Goal: Task Accomplishment & Management: Use online tool/utility

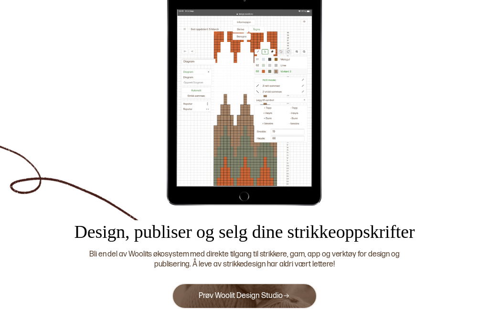
scroll to position [59, 0]
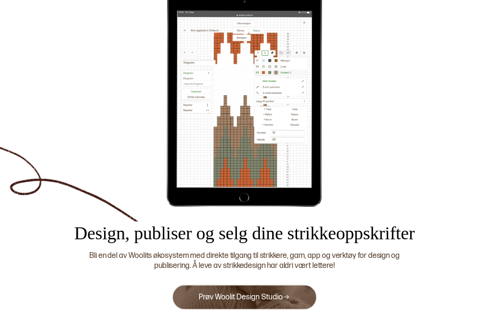
click at [233, 297] on link "Prøv Woolit Design Studio" at bounding box center [244, 297] width 91 height 9
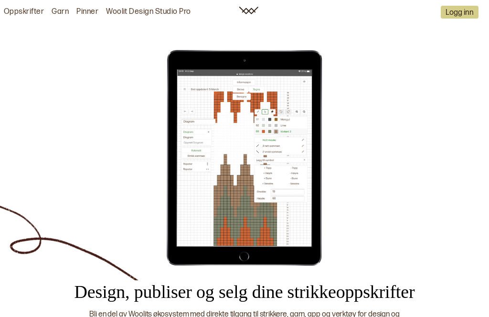
click at [26, 9] on link "Oppskrifter" at bounding box center [24, 12] width 40 height 10
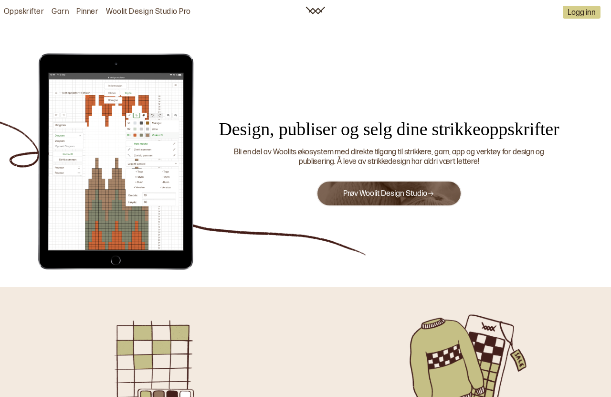
click at [423, 198] on link "Prøv Woolit Design Studio" at bounding box center [388, 193] width 91 height 9
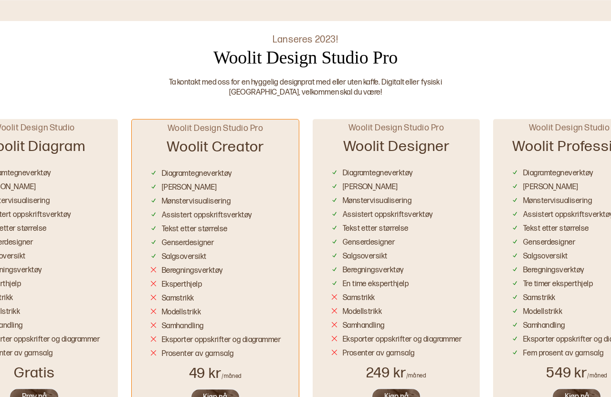
scroll to position [752, 0]
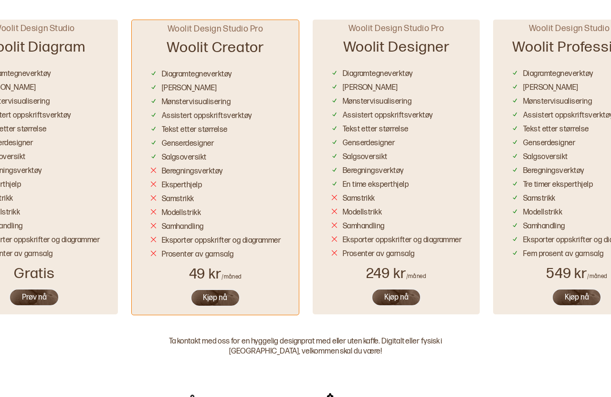
click at [56, 130] on div "Tekst etter størrelse" at bounding box center [34, 128] width 131 height 14
click at [66, 163] on div "Beregningsverktøy" at bounding box center [34, 169] width 131 height 14
click at [30, 288] on button "Prøv nå" at bounding box center [34, 297] width 50 height 18
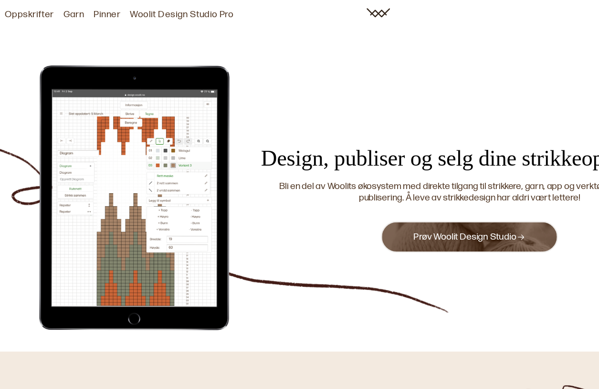
click at [136, 15] on link "Woolit Design Studio Pro" at bounding box center [148, 12] width 85 height 10
